Goal: Transaction & Acquisition: Obtain resource

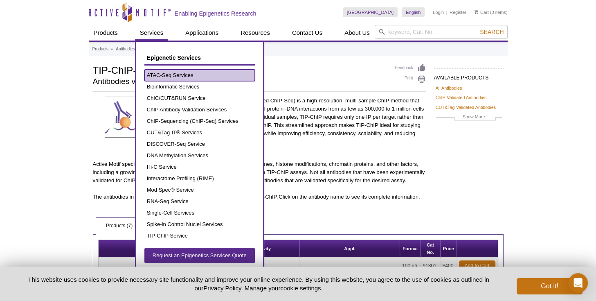
click at [173, 74] on link "ATAC-Seq Services" at bounding box center [199, 75] width 110 height 11
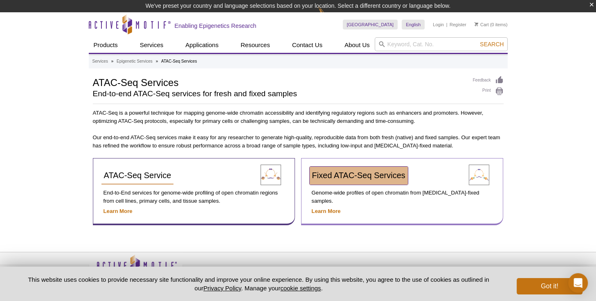
click at [339, 175] on span "Fixed ATAC-Seq Services" at bounding box center [358, 175] width 93 height 9
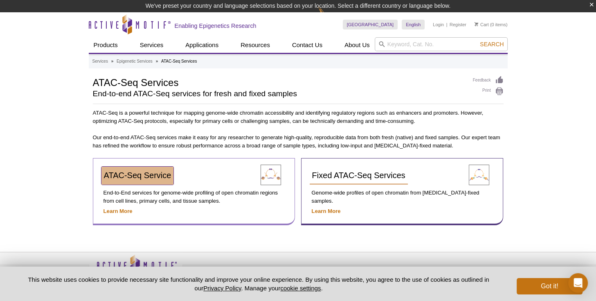
click at [160, 176] on span "ATAC-Seq Service" at bounding box center [138, 175] width 68 height 9
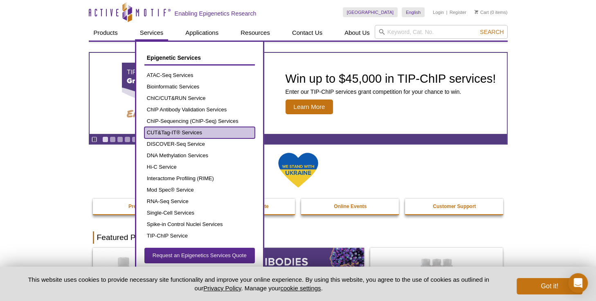
click at [169, 133] on link "CUT&Tag-IT® Services" at bounding box center [199, 132] width 110 height 11
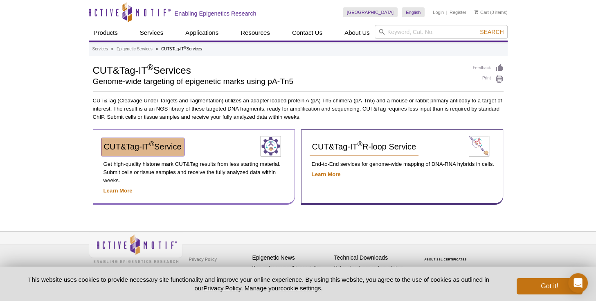
click at [159, 146] on span "CUT&Tag-IT ® Service" at bounding box center [143, 146] width 78 height 9
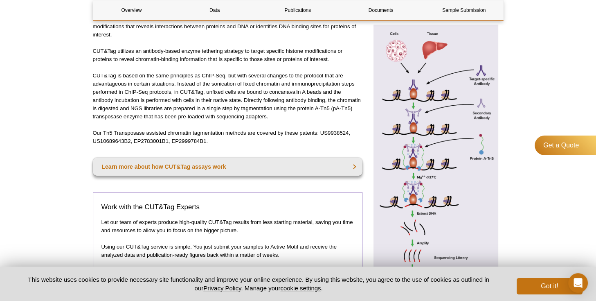
scroll to position [229, 0]
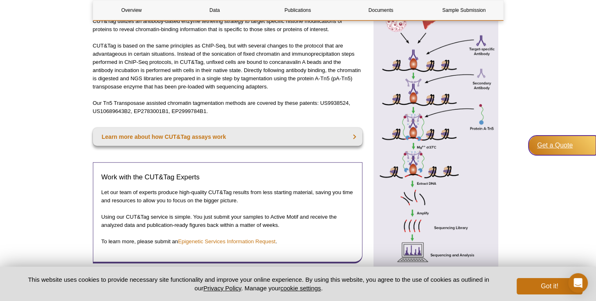
click at [556, 146] on div "Get a Quote" at bounding box center [563, 145] width 68 height 20
